Goal: Find specific page/section: Find specific page/section

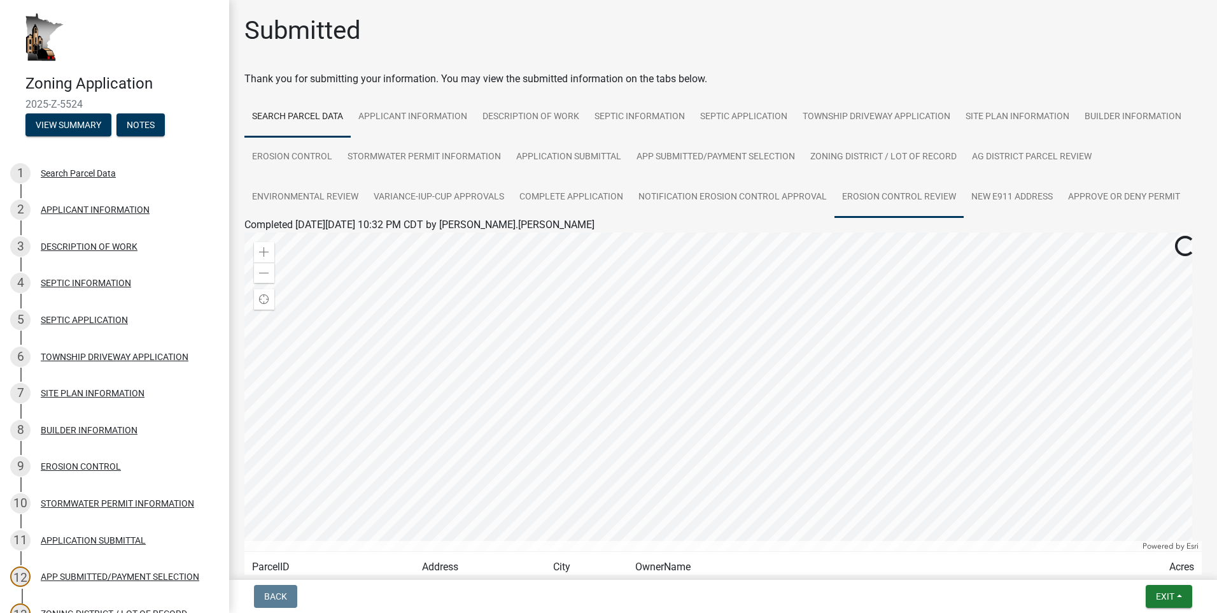
click at [866, 205] on link "EROSION CONTROL REVIEW" at bounding box center [899, 197] width 129 height 41
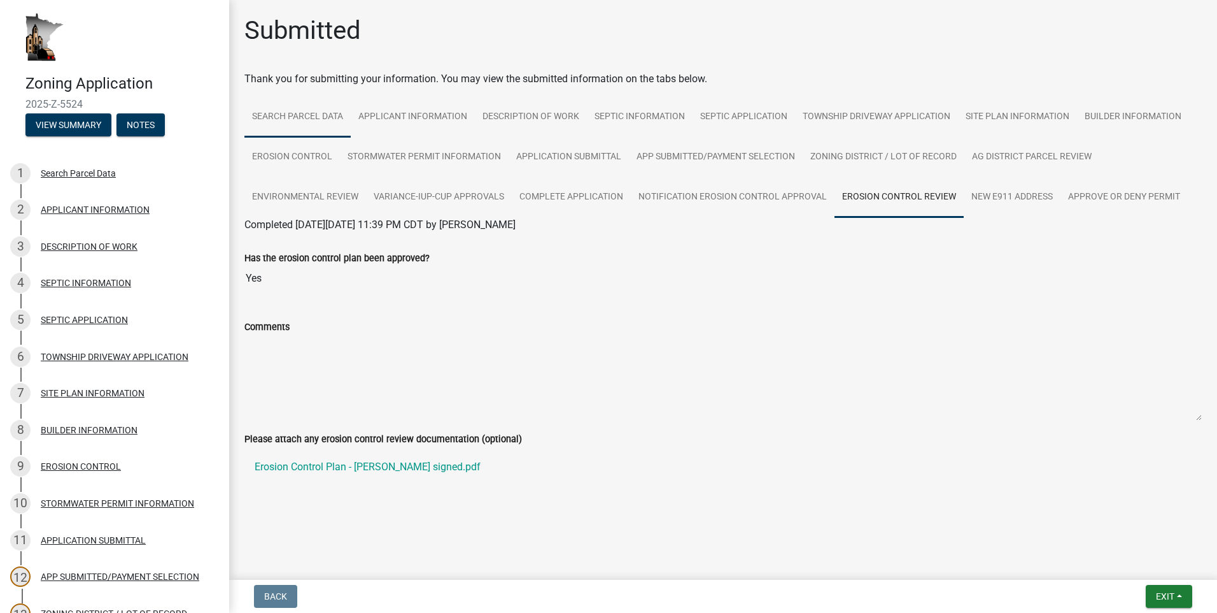
click at [312, 115] on link "Search Parcel Data" at bounding box center [297, 117] width 106 height 41
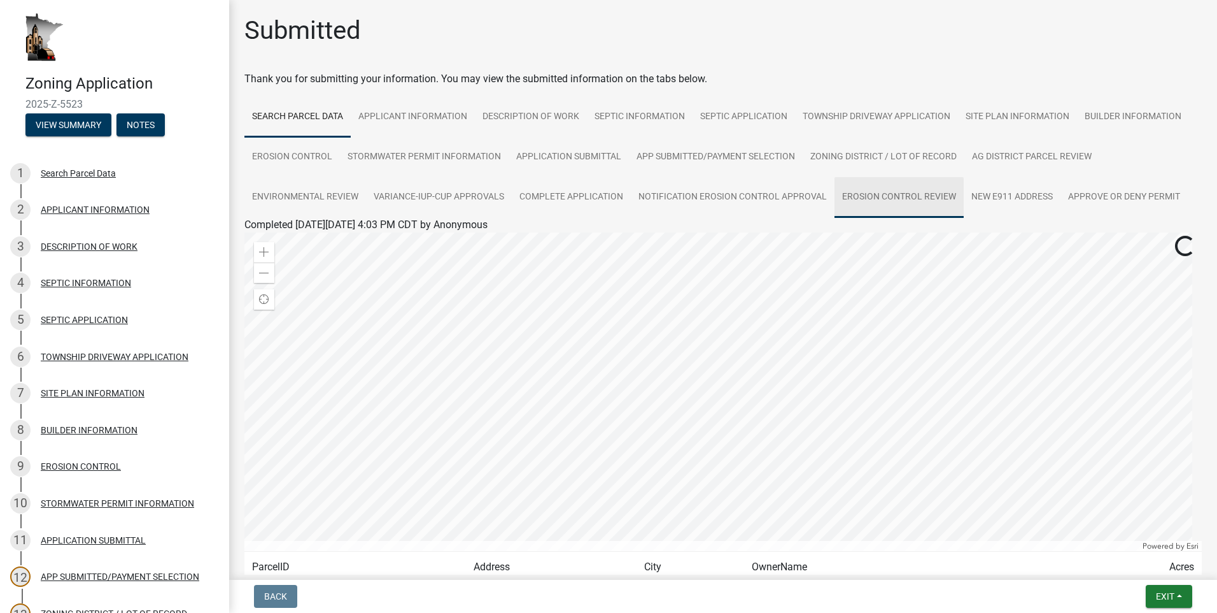
click at [867, 201] on link "EROSION CONTROL REVIEW" at bounding box center [899, 197] width 129 height 41
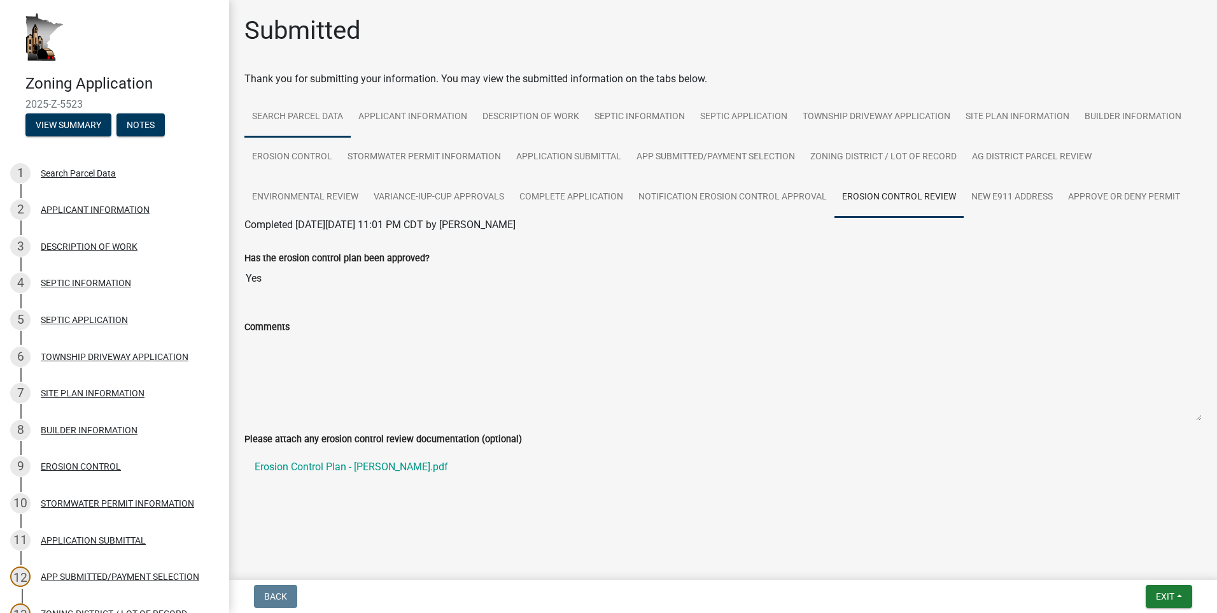
click at [287, 113] on link "Search Parcel Data" at bounding box center [297, 117] width 106 height 41
